Goal: Information Seeking & Learning: Learn about a topic

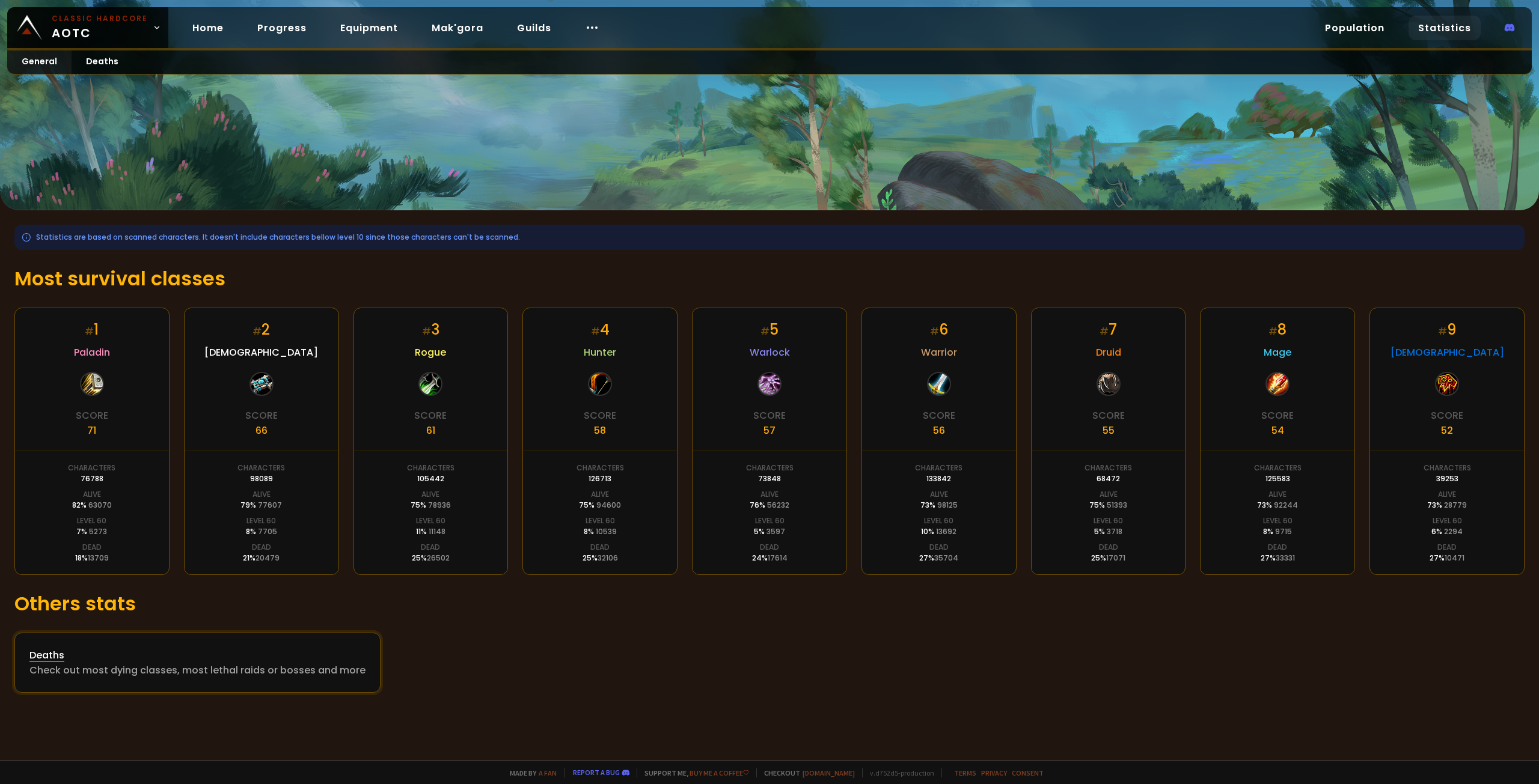
click at [202, 666] on div "Check out most dying classes, most lethal raids or bosses and more" at bounding box center [197, 670] width 336 height 15
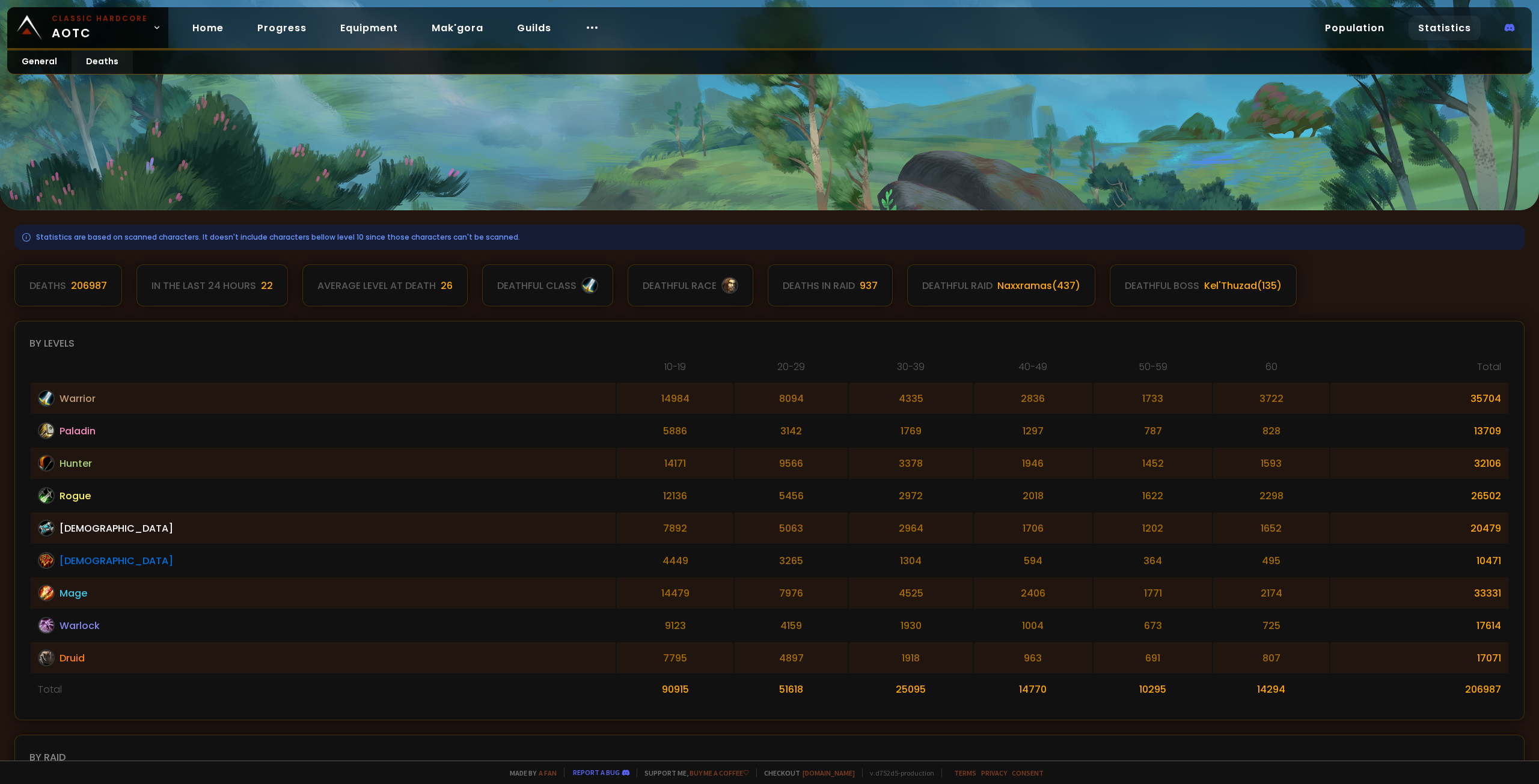
click at [252, 295] on div "In the last 24 hours 22" at bounding box center [212, 285] width 151 height 42
click at [94, 290] on div "206987" at bounding box center [89, 285] width 36 height 15
click at [1174, 289] on div "deathful boss" at bounding box center [1162, 285] width 75 height 15
click at [1215, 380] on th "60" at bounding box center [1271, 370] width 116 height 22
drag, startPoint x: 1222, startPoint y: 371, endPoint x: 1182, endPoint y: 368, distance: 40.1
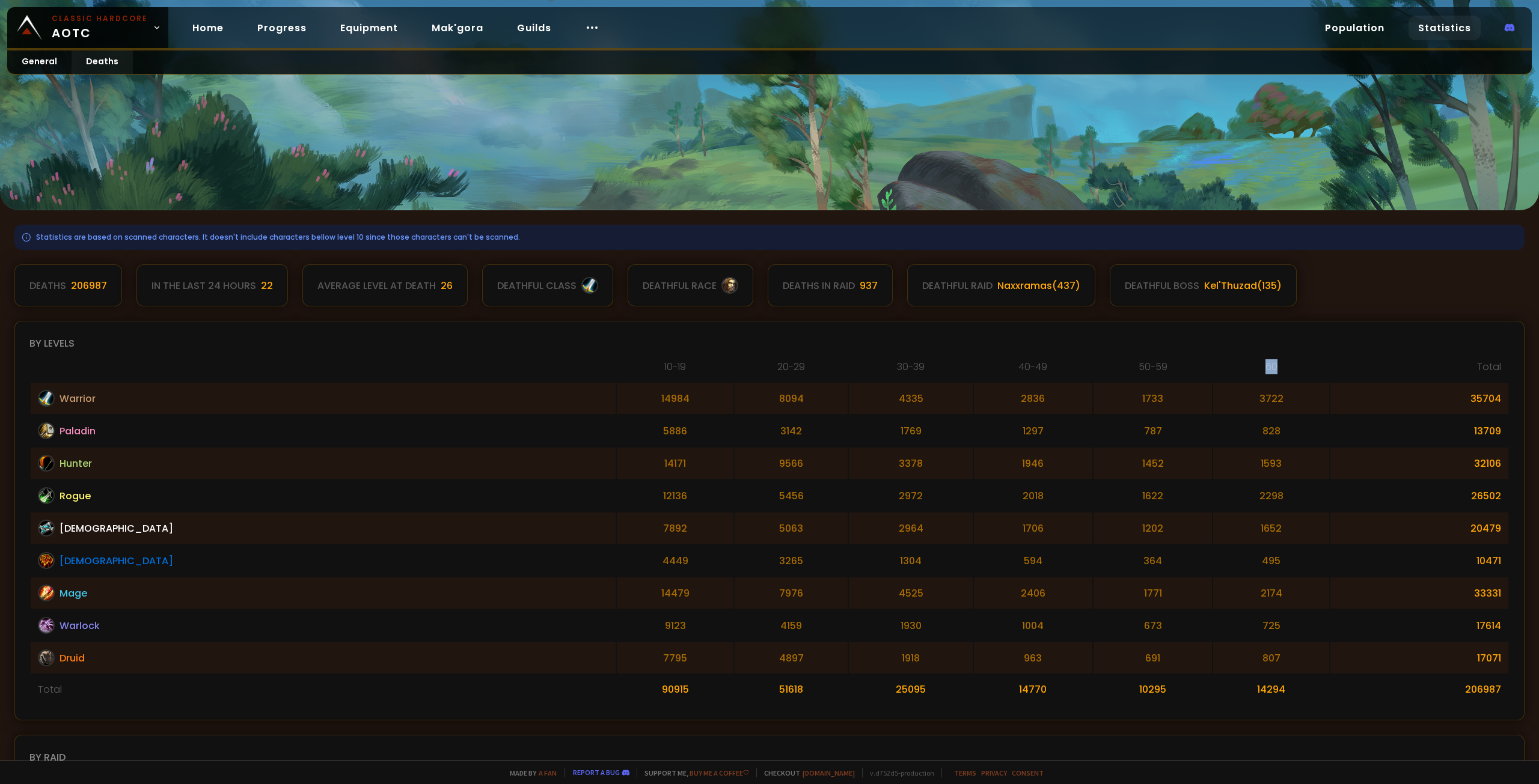
click at [1213, 368] on th "60" at bounding box center [1271, 370] width 116 height 22
drag, startPoint x: 1515, startPoint y: 359, endPoint x: 1506, endPoint y: 361, distance: 9.2
click at [1510, 360] on div "By levels [PHONE_NUMBER] [PHONE_NUMBER] 50-59 60 Total Warrior 14984 8094 4335 …" at bounding box center [769, 520] width 1510 height 400
drag, startPoint x: 1493, startPoint y: 361, endPoint x: 1243, endPoint y: 373, distance: 250.3
click at [1324, 371] on div "By levels [PHONE_NUMBER] [PHONE_NUMBER] 50-59 60 Total Warrior 14984 8094 4335 …" at bounding box center [769, 520] width 1510 height 400
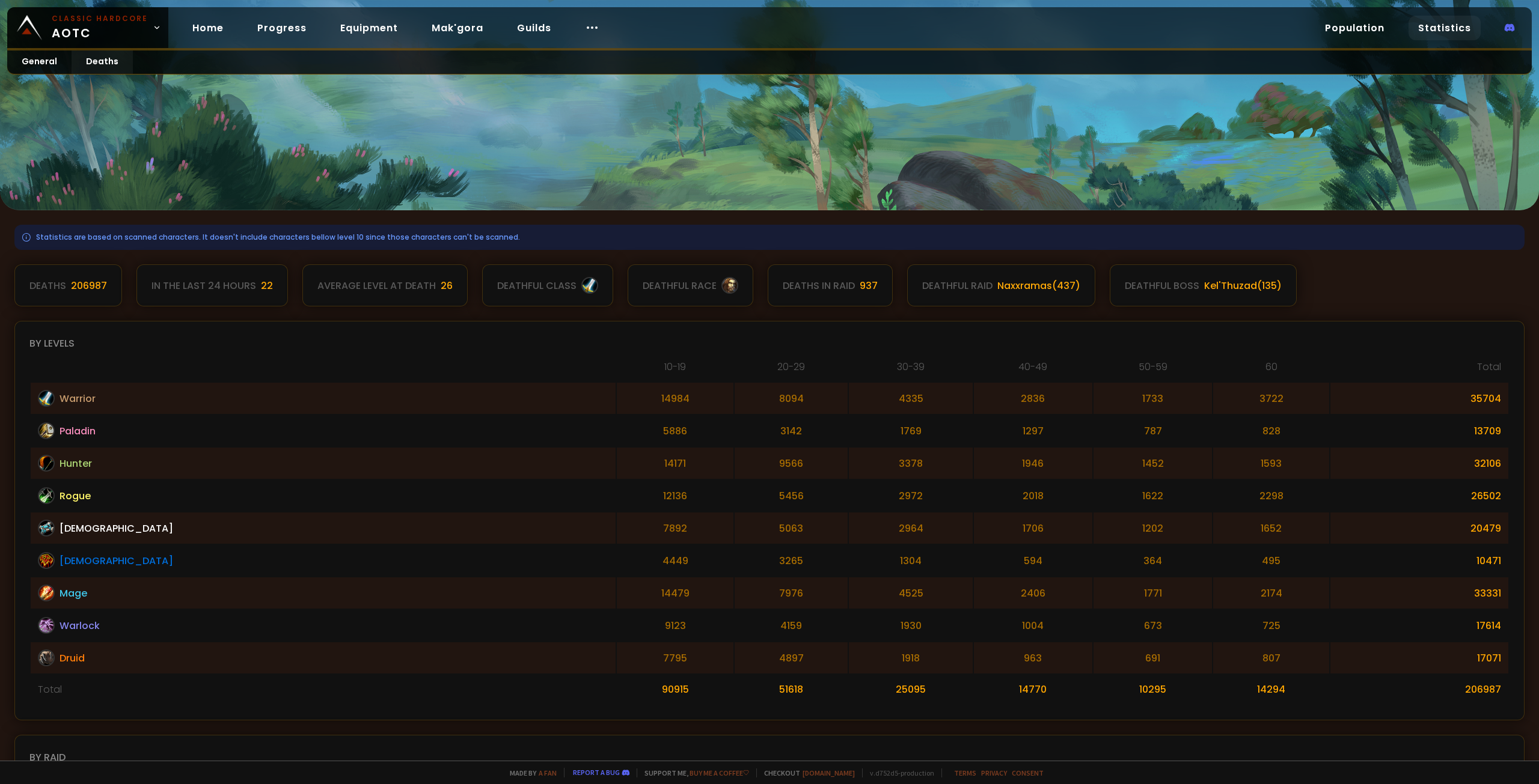
click at [1236, 404] on td "3722" at bounding box center [1271, 398] width 116 height 31
drag, startPoint x: 1175, startPoint y: 404, endPoint x: 724, endPoint y: 436, distance: 452.1
click at [720, 435] on tbody "Warrior 14984 8094 4335 2836 1733 3722 35704 Paladin [CREDIT_CARD_NUMBER] 787 8…" at bounding box center [769, 543] width 1478 height 322
click at [974, 445] on td "1297" at bounding box center [1033, 430] width 119 height 31
drag, startPoint x: 1241, startPoint y: 428, endPoint x: 1164, endPoint y: 428, distance: 77.0
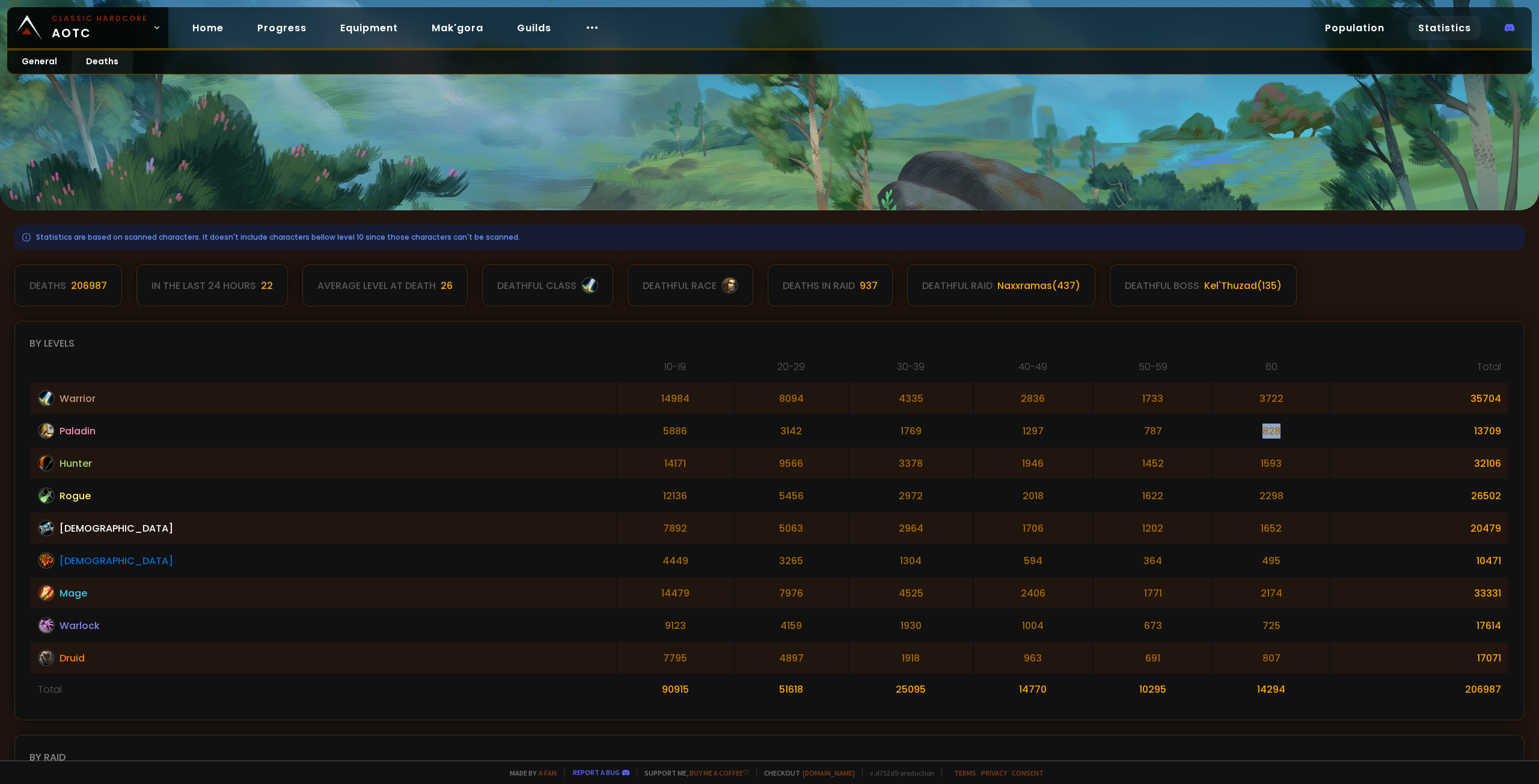
click at [1213, 428] on td "828" at bounding box center [1271, 430] width 116 height 31
drag, startPoint x: 1226, startPoint y: 428, endPoint x: 1213, endPoint y: 428, distance: 13.0
click at [1225, 428] on td "828" at bounding box center [1271, 430] width 116 height 31
click at [1213, 429] on td "828" at bounding box center [1271, 430] width 116 height 31
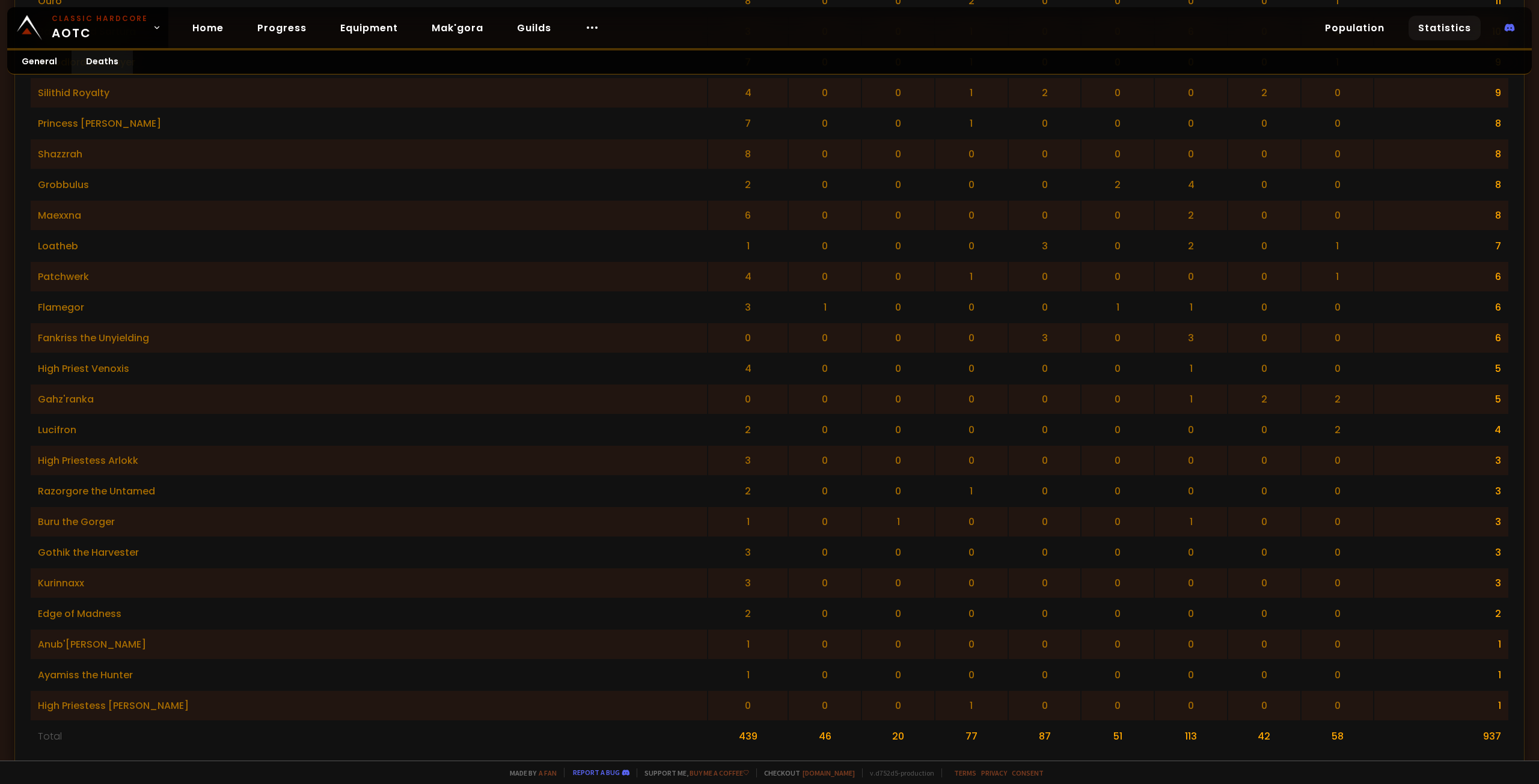
scroll to position [2014, 0]
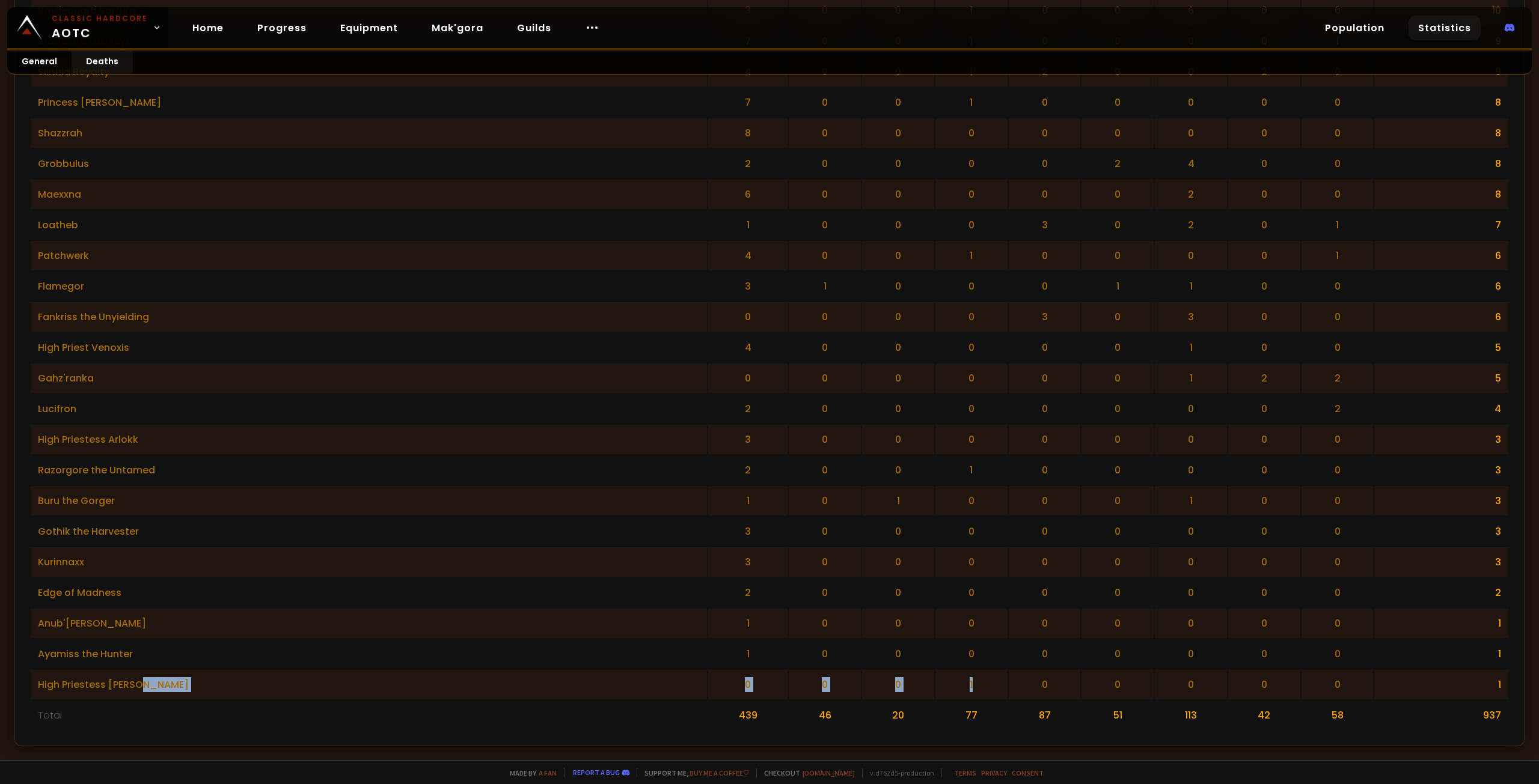
drag, startPoint x: 357, startPoint y: 681, endPoint x: 931, endPoint y: 693, distance: 574.1
click at [931, 693] on tr "High Priestess Jeklik 0 0 0 1 0 0 0 0 0 1" at bounding box center [769, 684] width 1478 height 29
click at [936, 686] on td "1" at bounding box center [971, 684] width 72 height 29
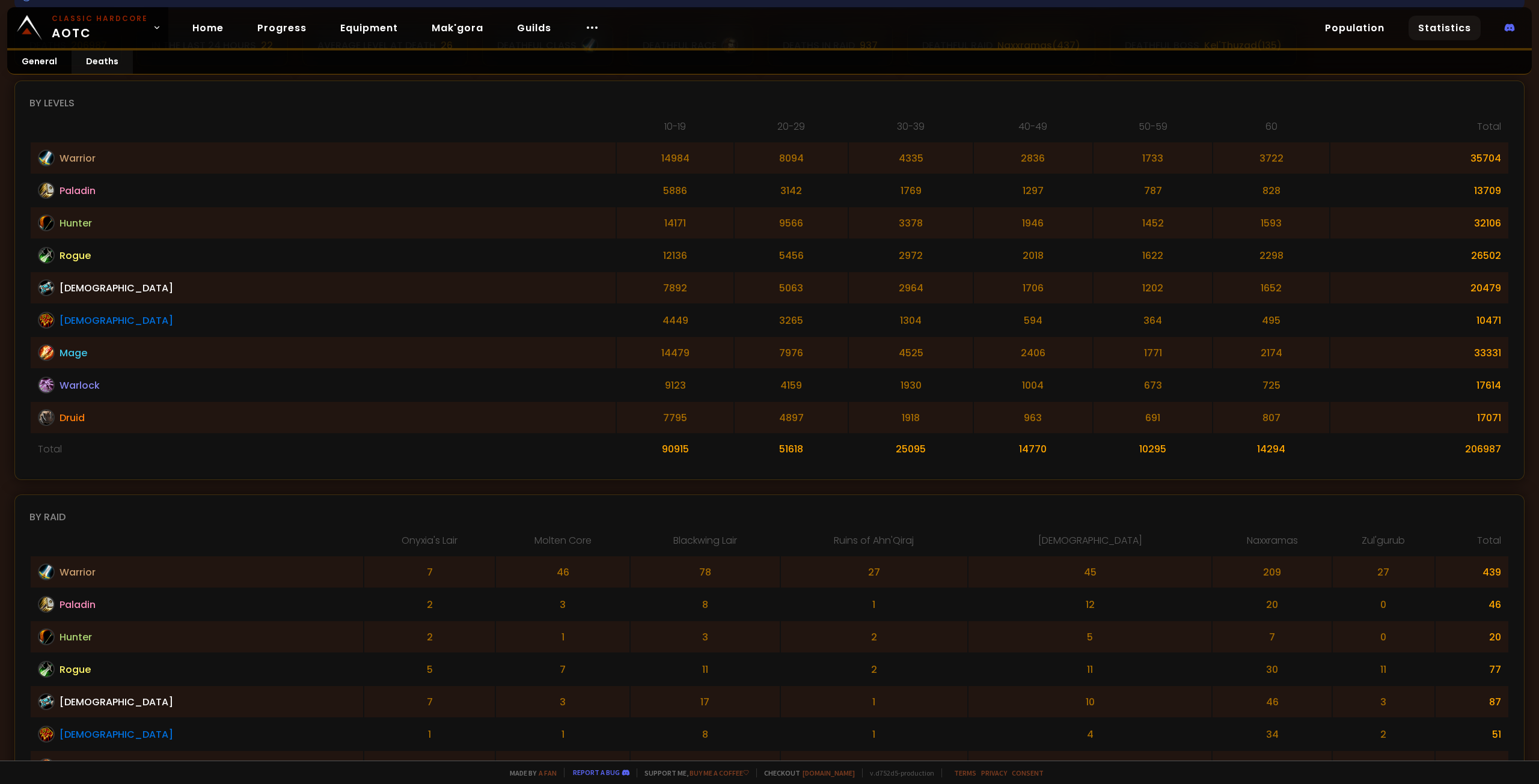
scroll to position [0, 0]
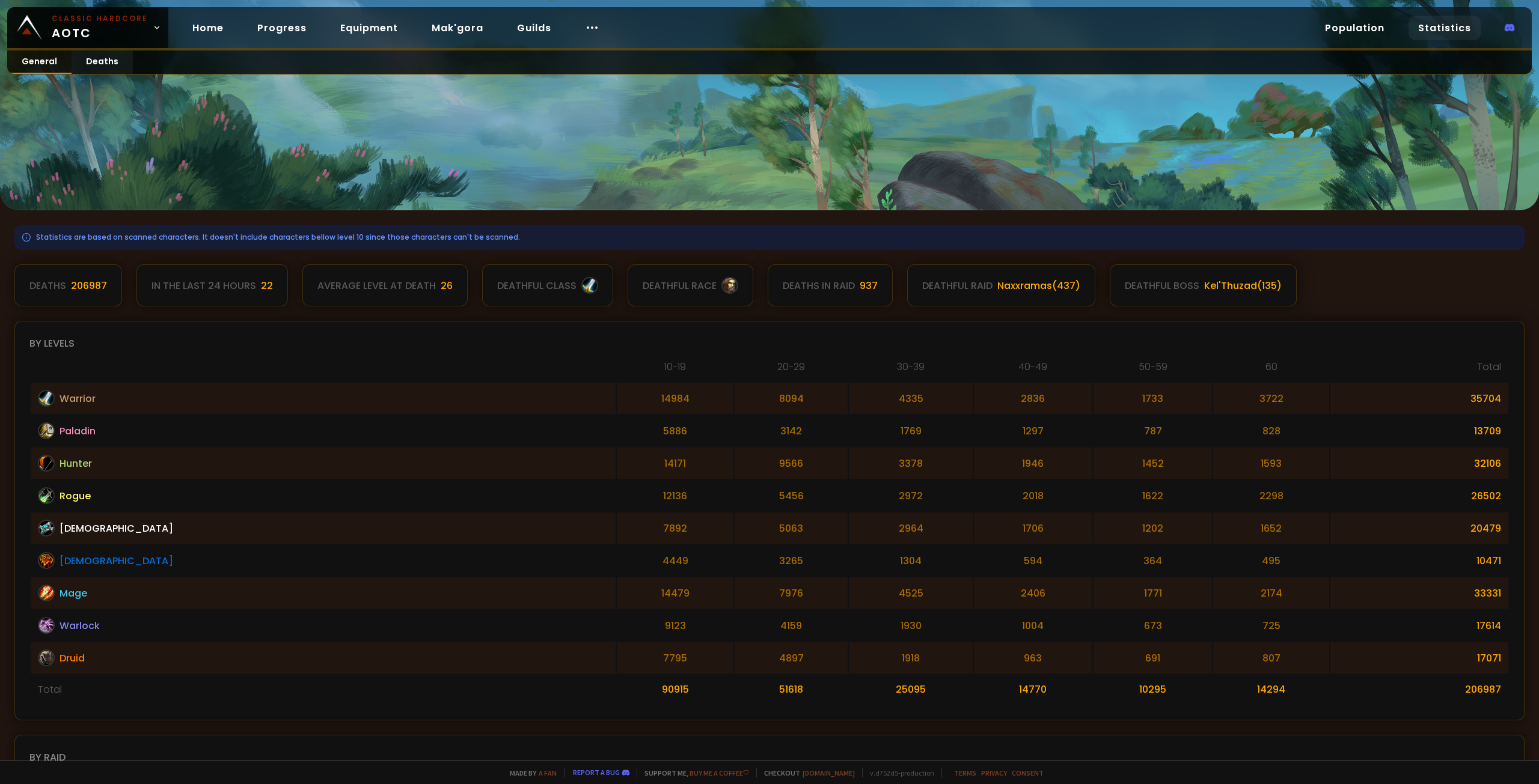
click at [50, 64] on link "General" at bounding box center [39, 62] width 64 height 23
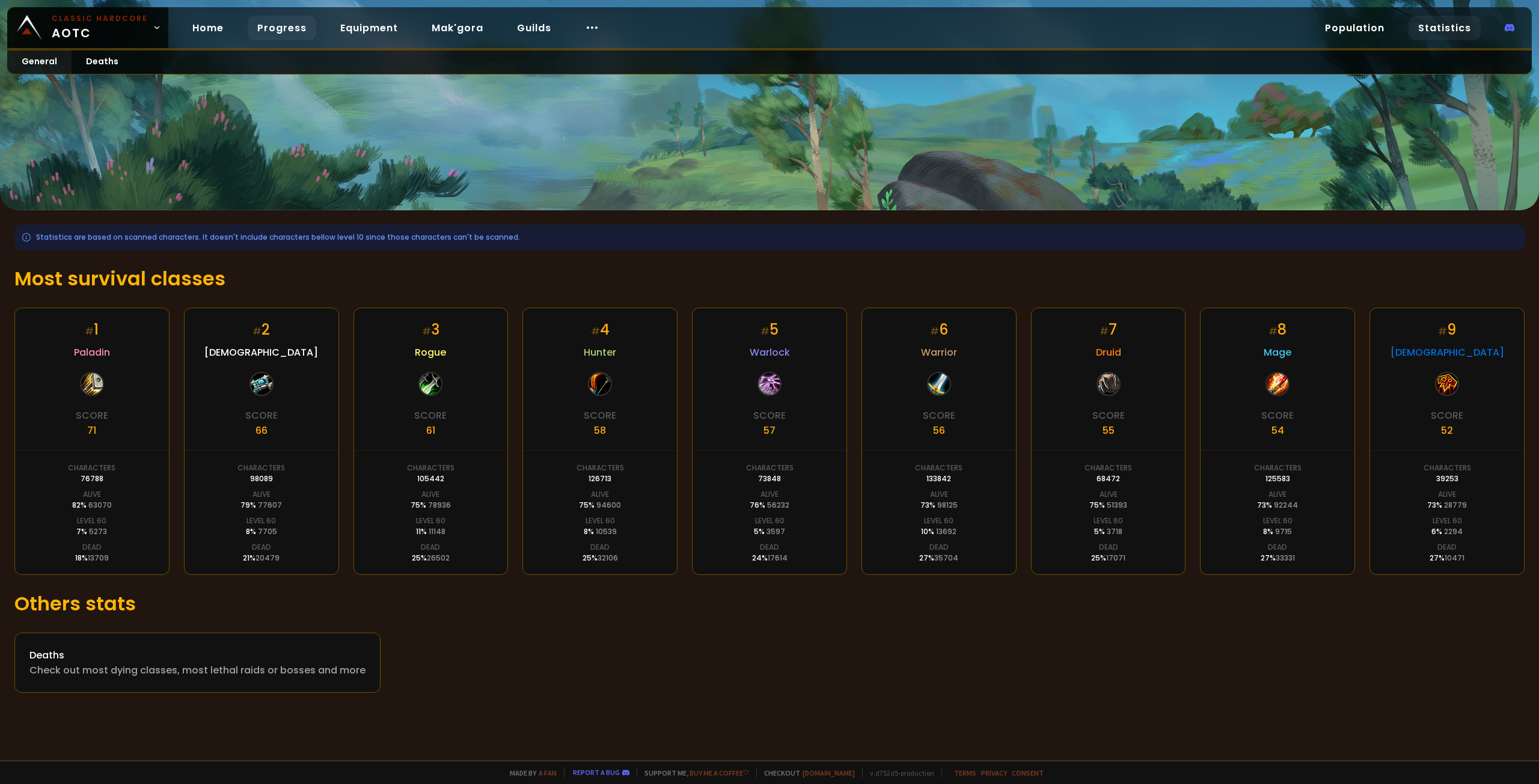
click at [280, 27] on link "Progress" at bounding box center [282, 29] width 69 height 25
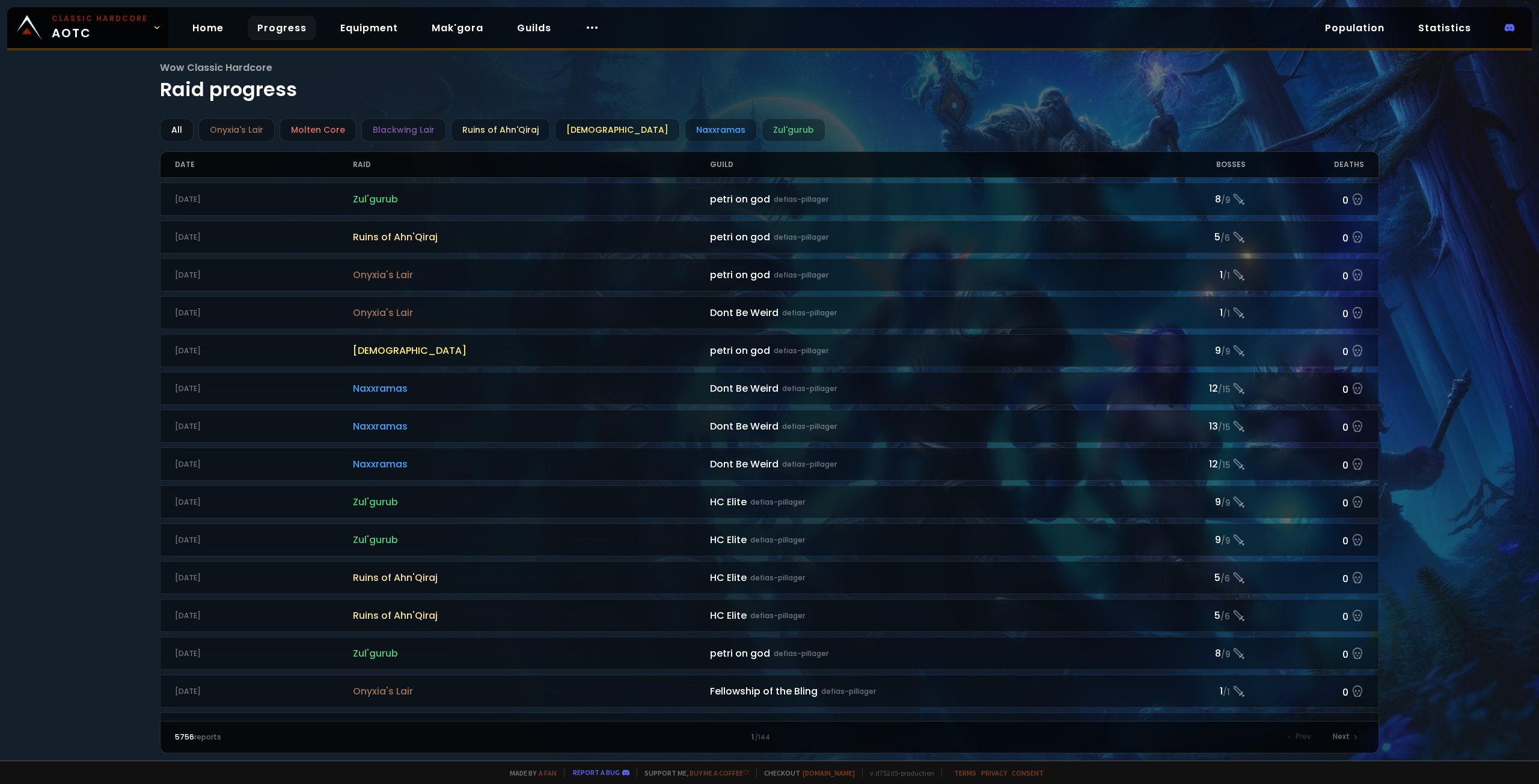
click at [94, 334] on div "Wow Classic Hardcore Raid progress All Onyxia's Lair Molten Core Blackwing Lair…" at bounding box center [769, 380] width 1539 height 761
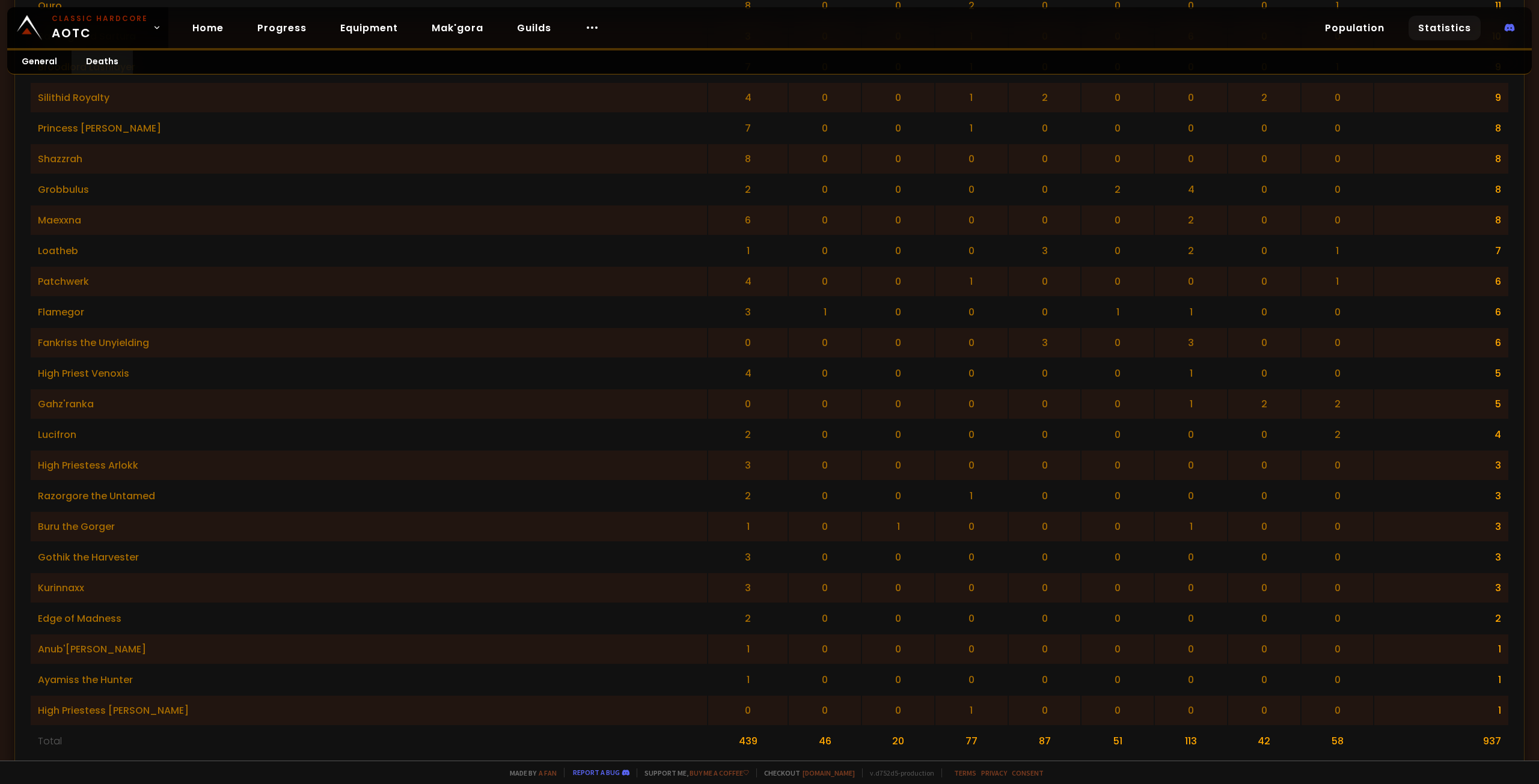
scroll to position [2014, 0]
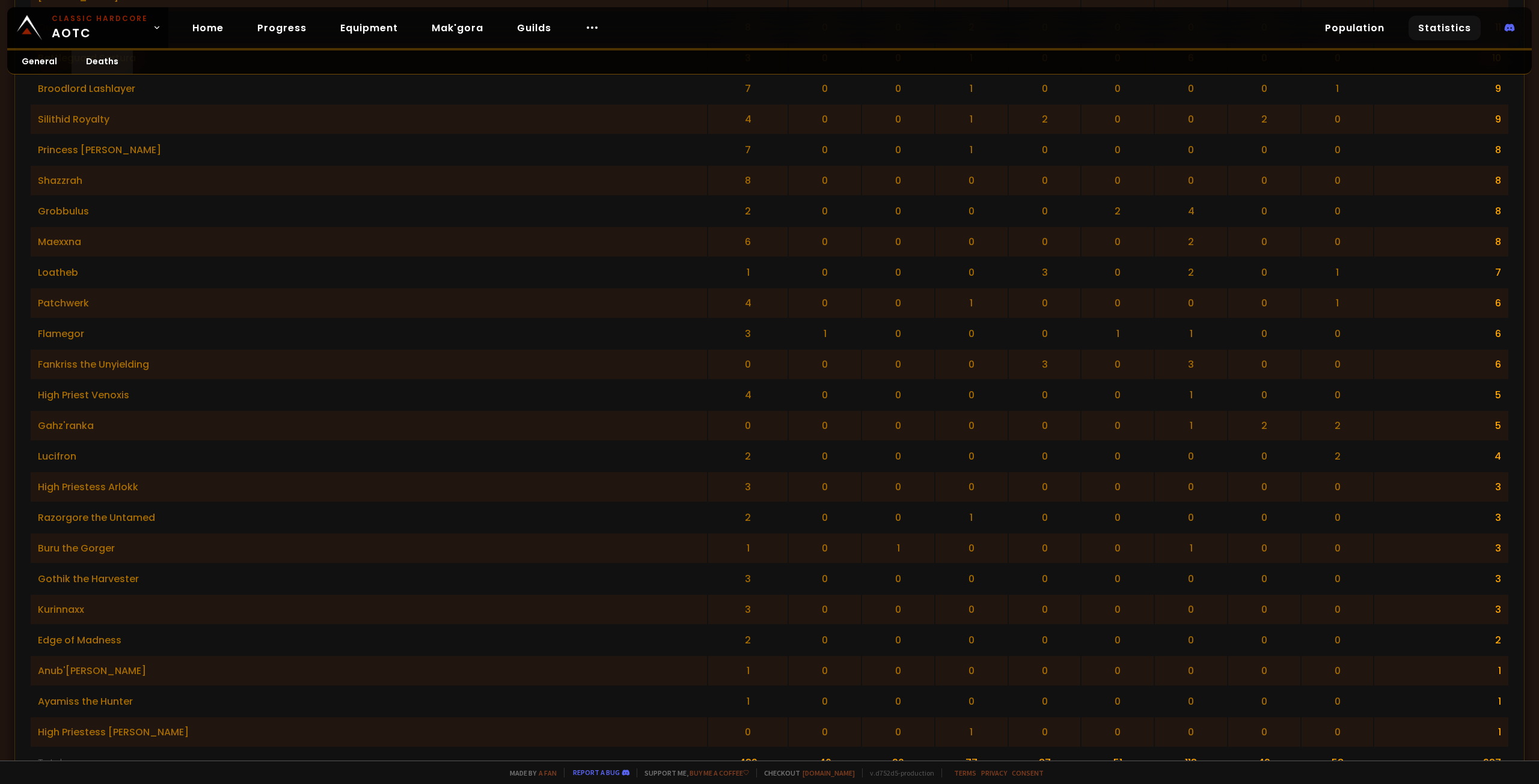
drag, startPoint x: 335, startPoint y: 605, endPoint x: 307, endPoint y: 314, distance: 292.3
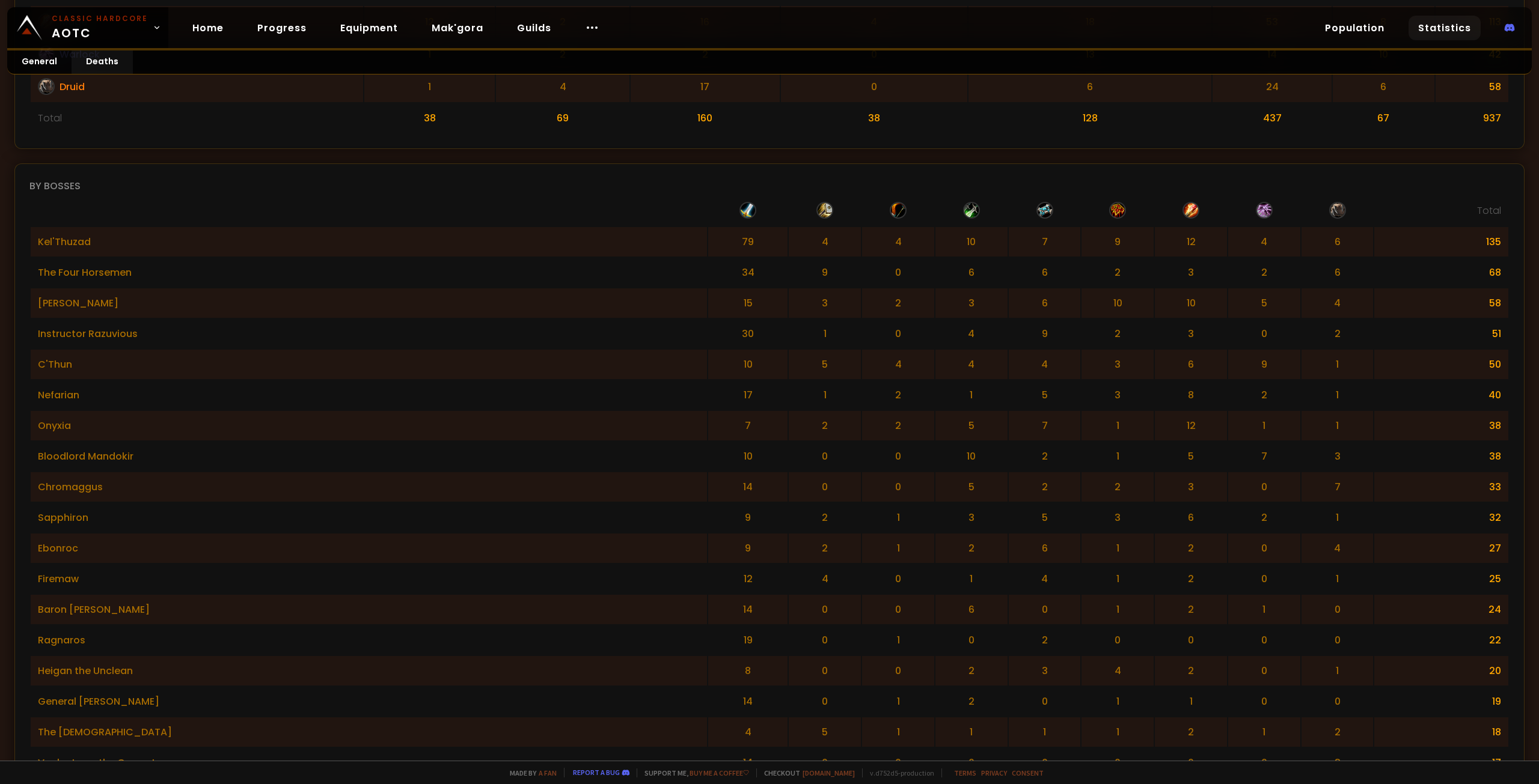
scroll to position [985, 0]
